Goal: Task Accomplishment & Management: Use online tool/utility

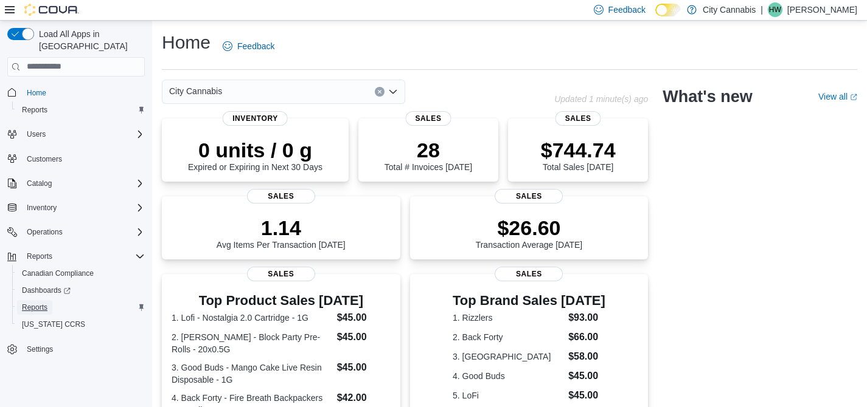
click at [47, 301] on span "Reports" at bounding box center [35, 307] width 26 height 15
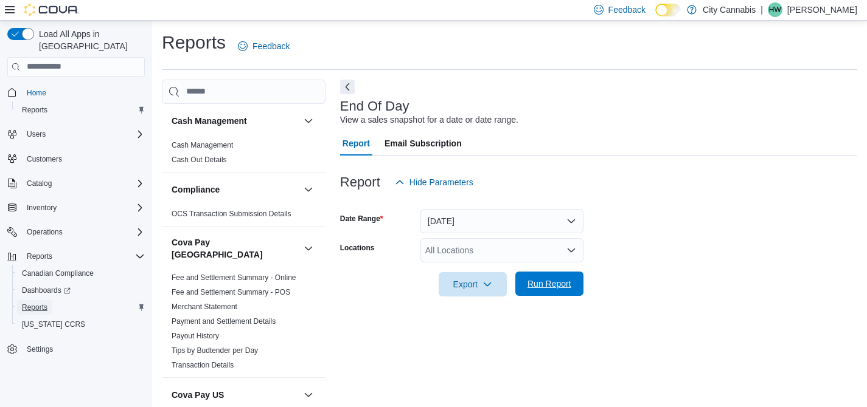
scroll to position [12, 0]
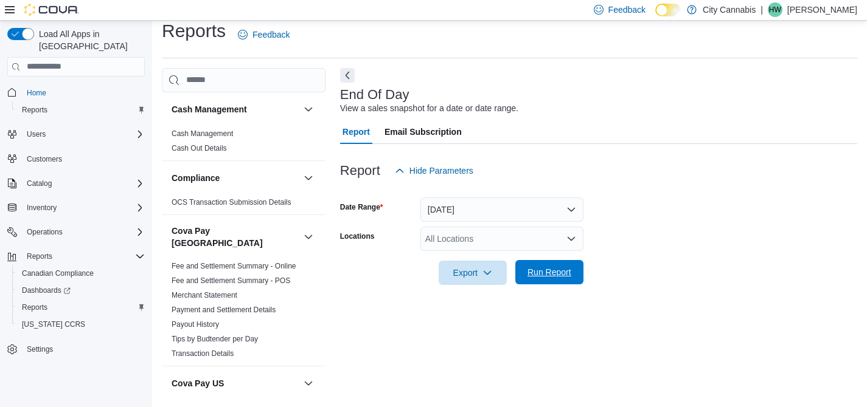
click at [543, 277] on span "Run Report" at bounding box center [549, 272] width 44 height 12
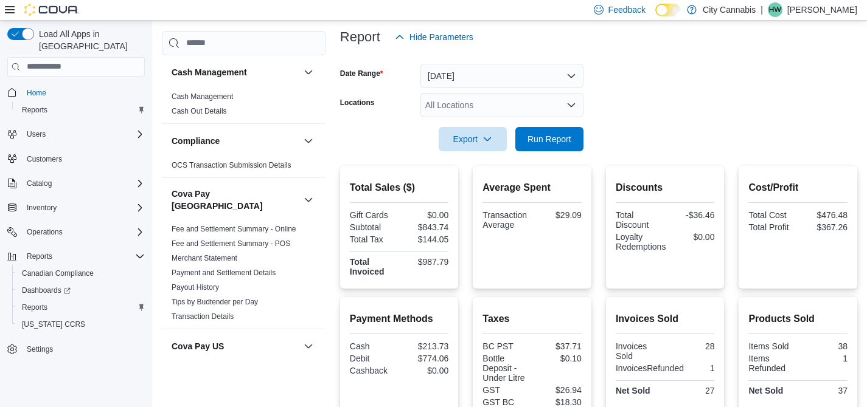
scroll to position [148, 0]
